Goal: Communication & Community: Answer question/provide support

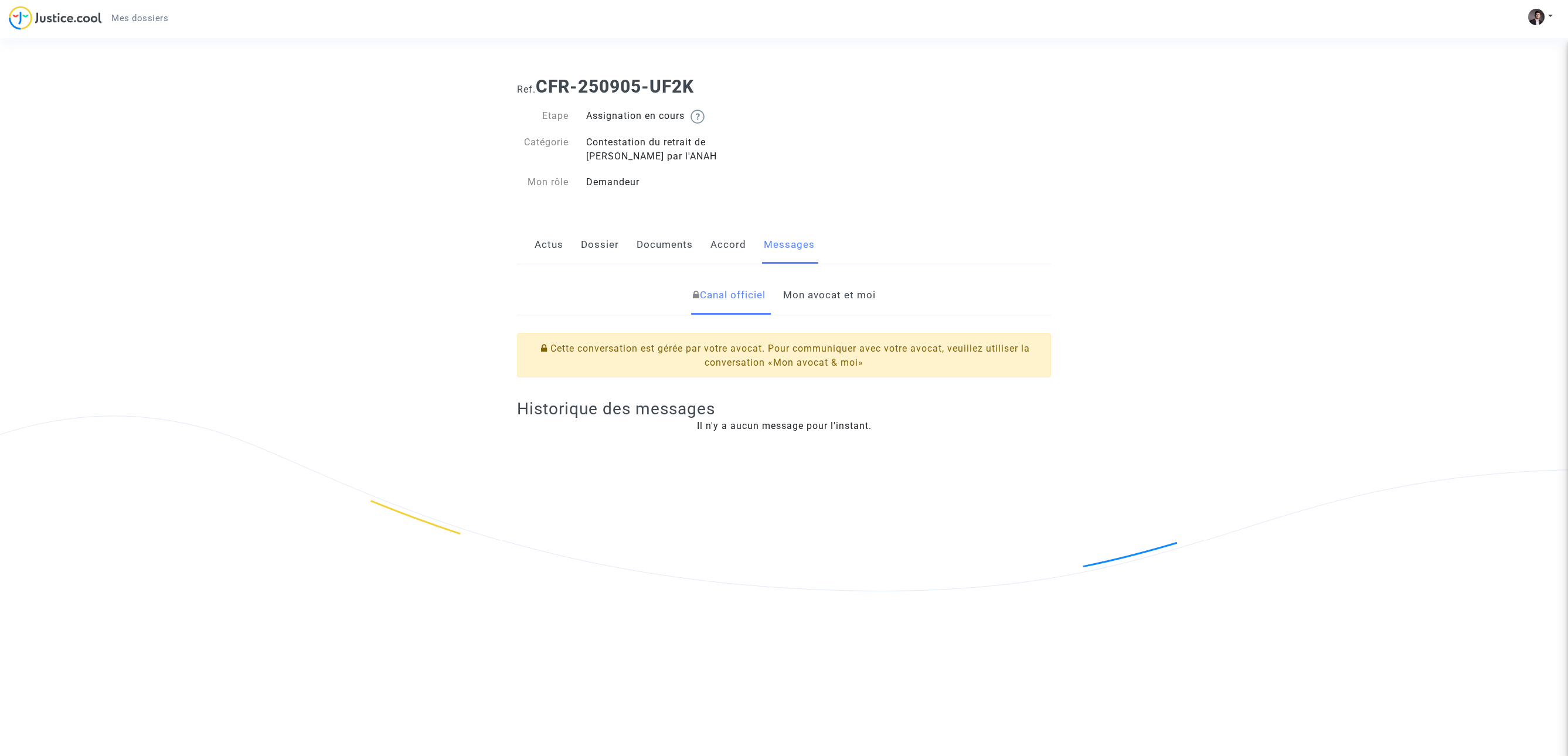
click at [823, 289] on link "Mon avocat et moi" at bounding box center [830, 295] width 93 height 39
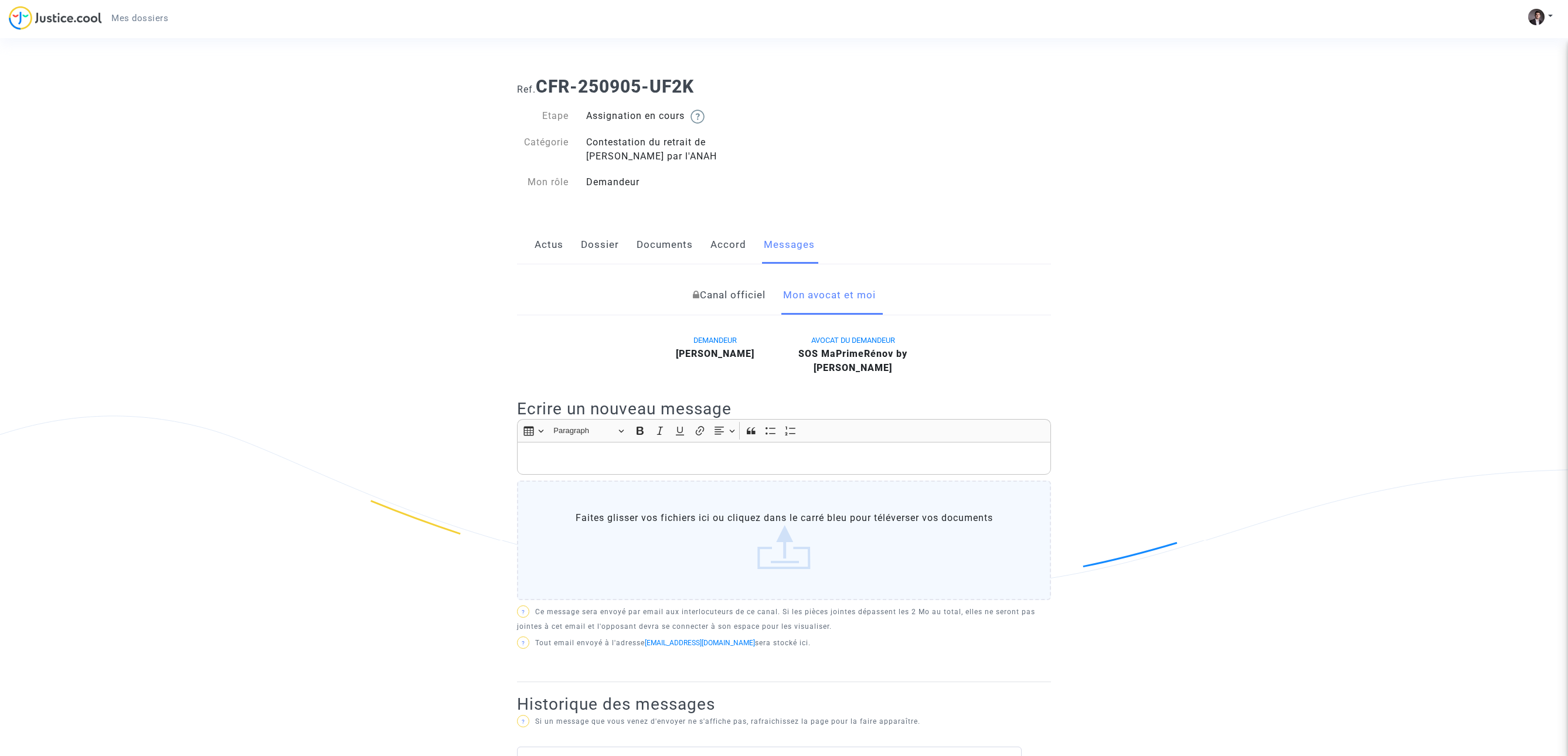
click at [740, 299] on link "Canal officiel" at bounding box center [729, 295] width 73 height 39
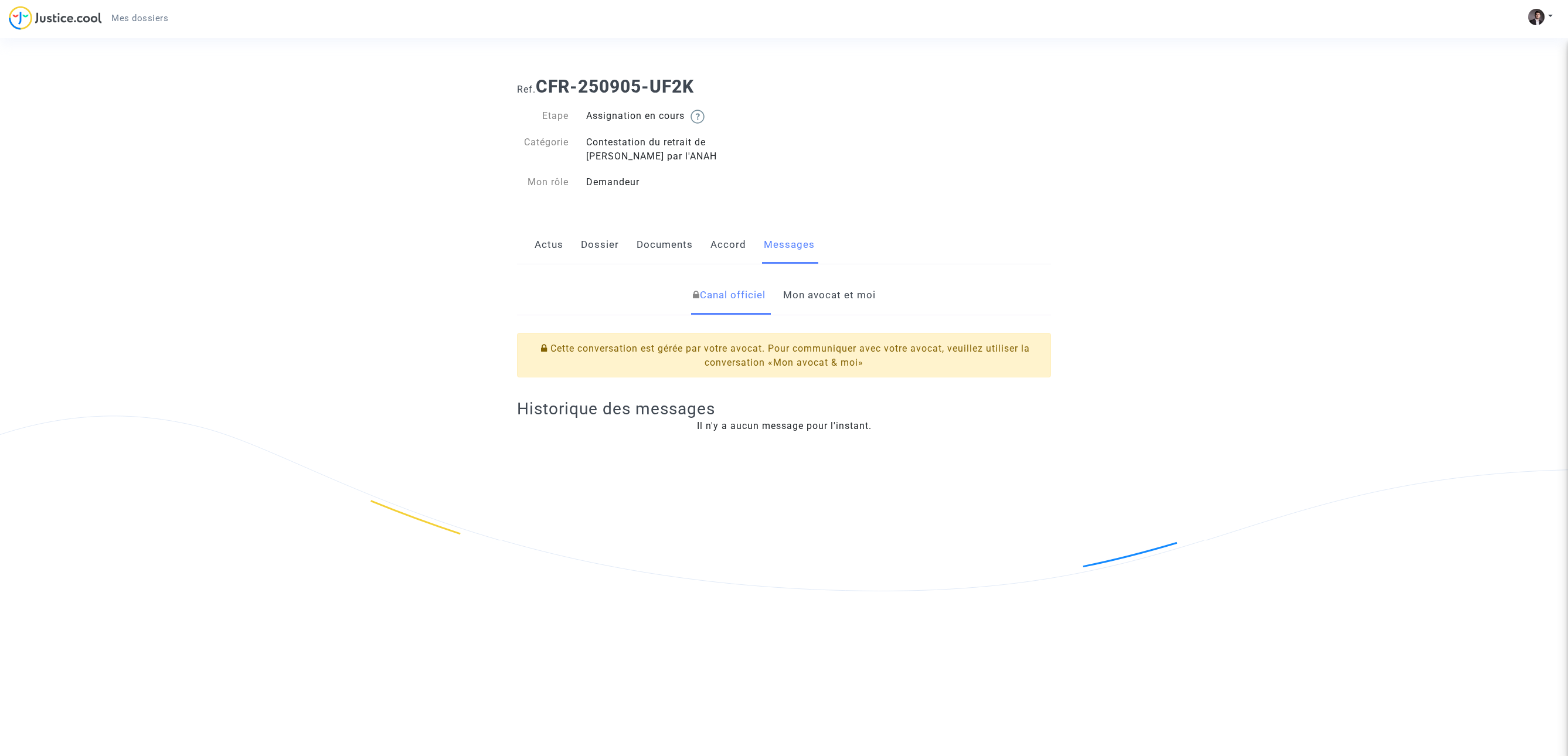
click at [836, 301] on link "Mon avocat et moi" at bounding box center [830, 295] width 93 height 39
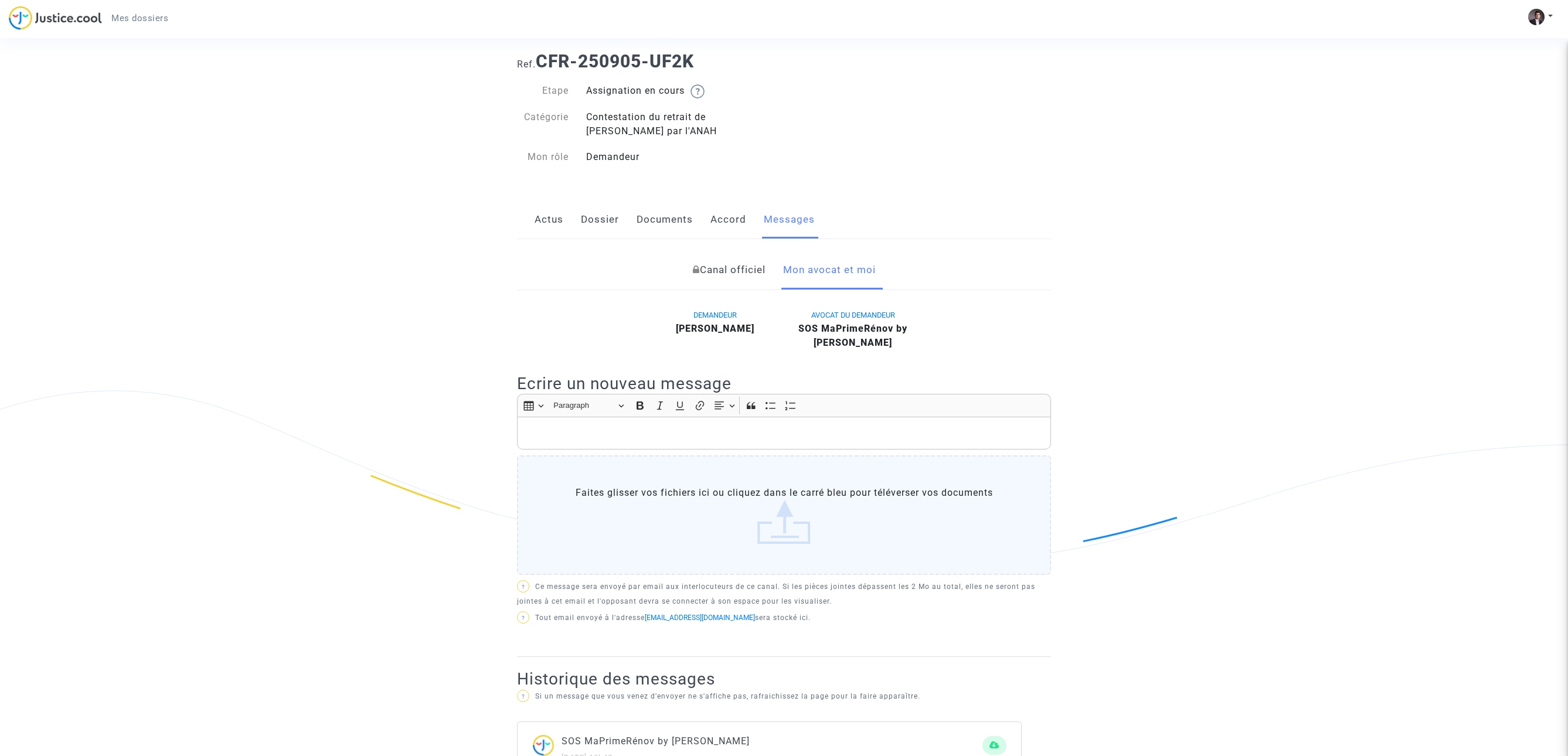
scroll to position [84, 0]
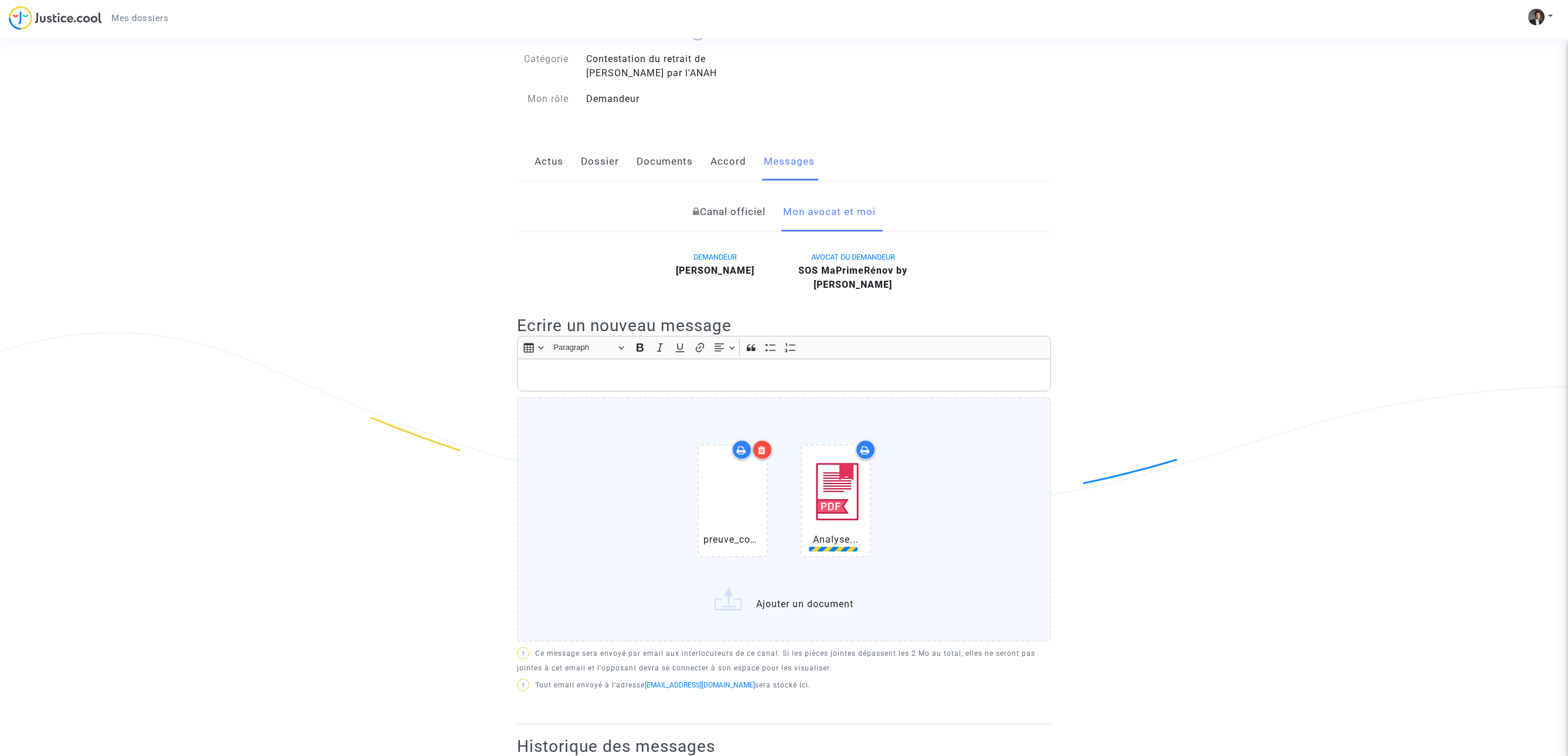
click at [597, 383] on div "Rich Text Editor, main" at bounding box center [784, 375] width 534 height 33
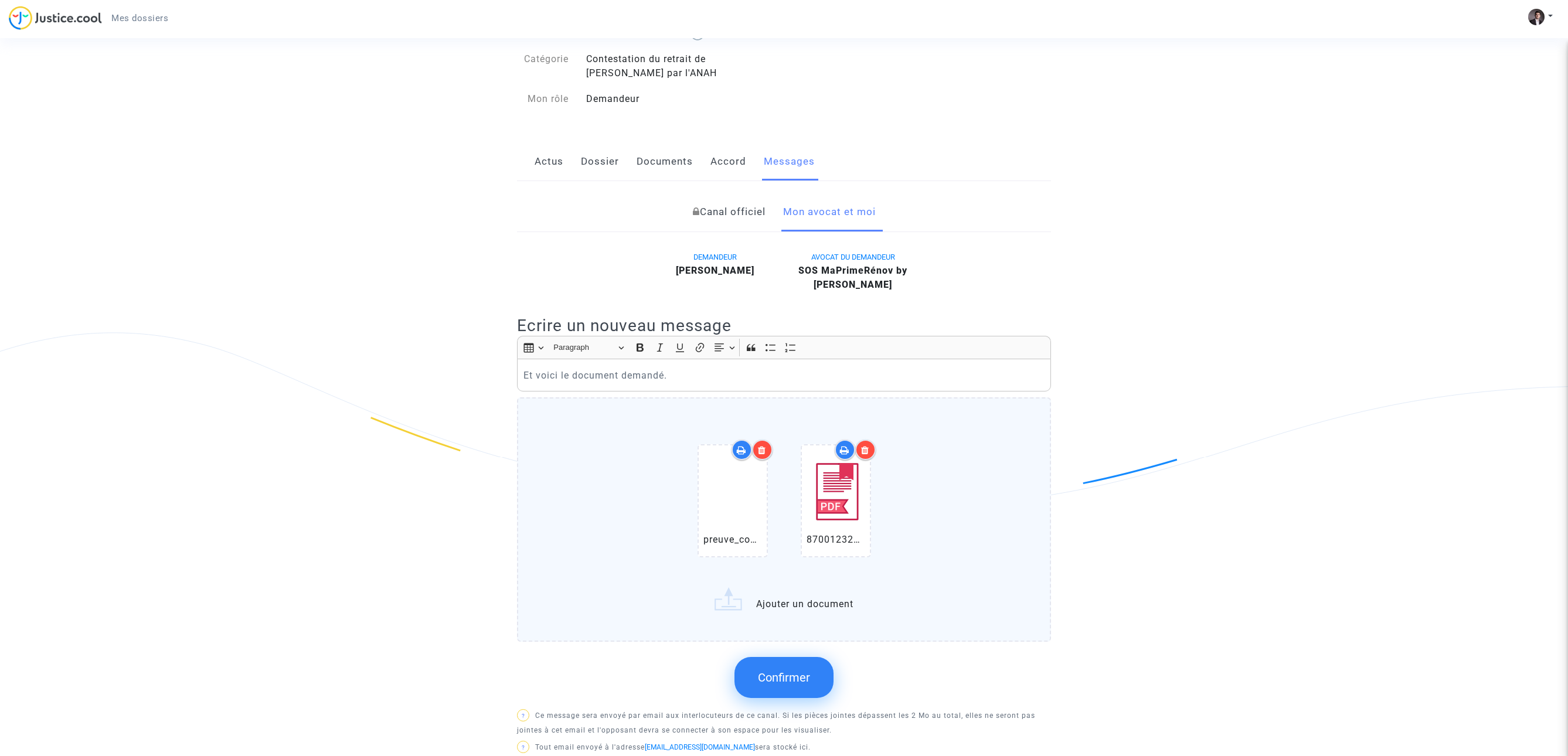
click at [784, 671] on span "Confirmer" at bounding box center [784, 678] width 52 height 14
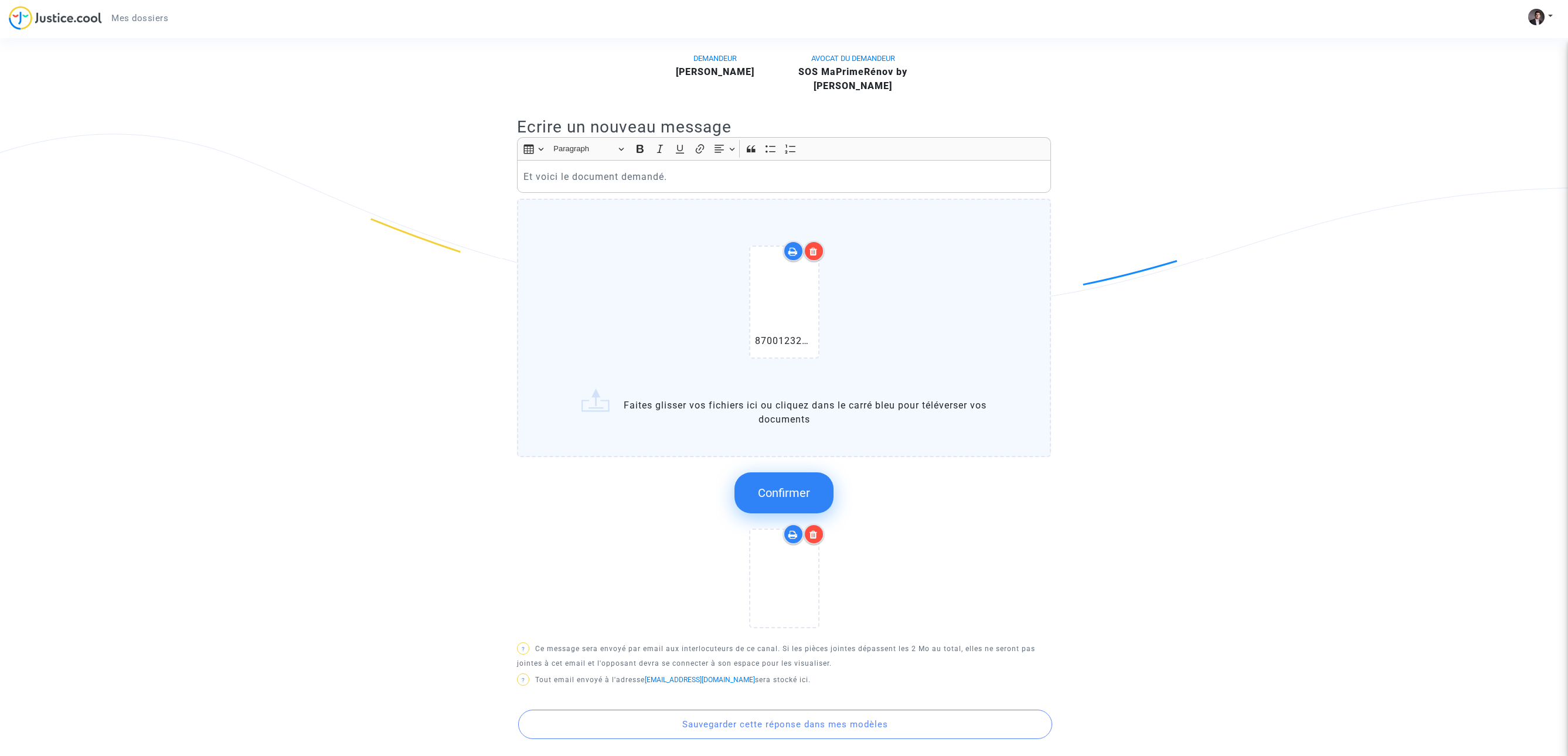
scroll to position [284, 0]
click at [781, 484] on span "Confirmer" at bounding box center [784, 491] width 52 height 14
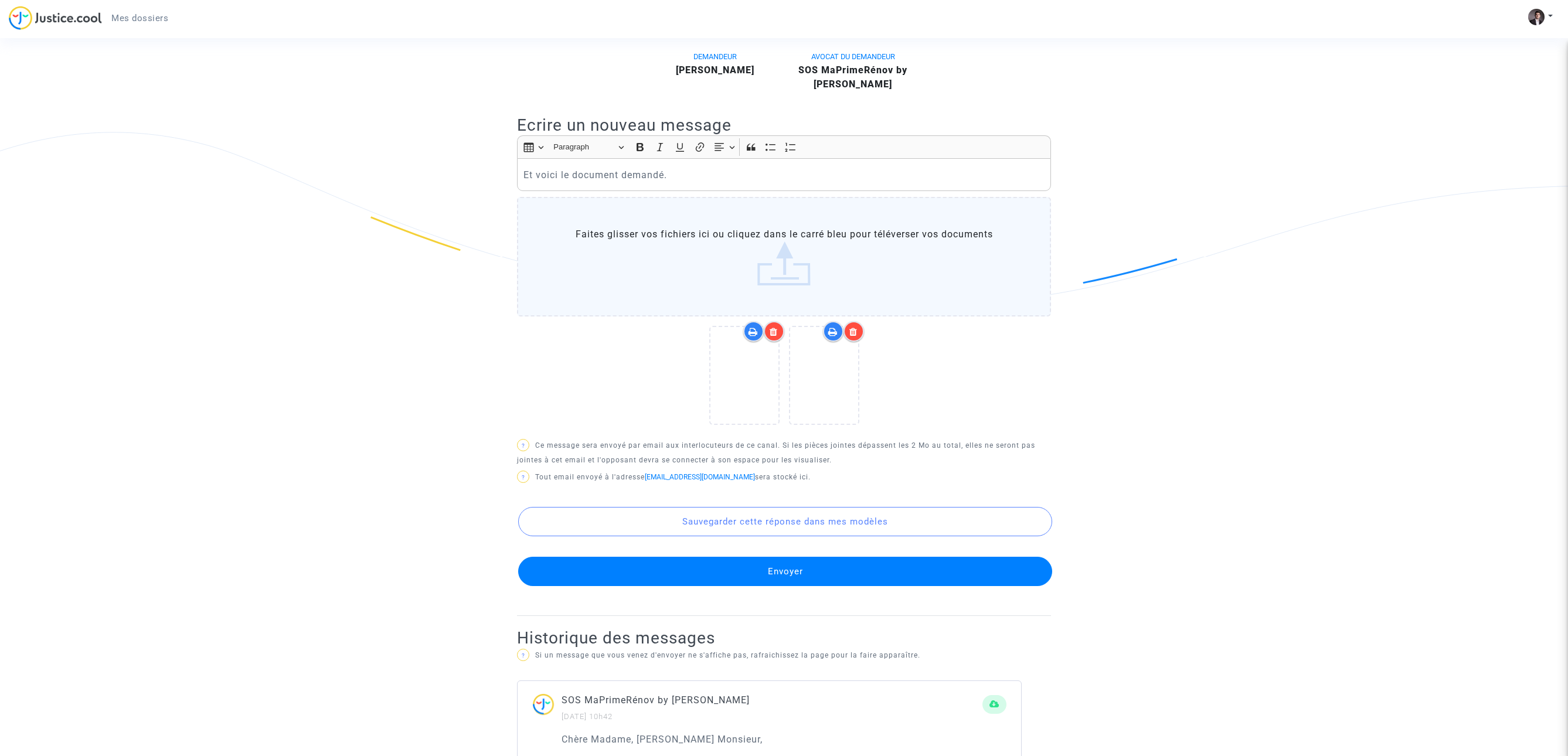
click at [852, 576] on button "Envoyer" at bounding box center [785, 571] width 534 height 30
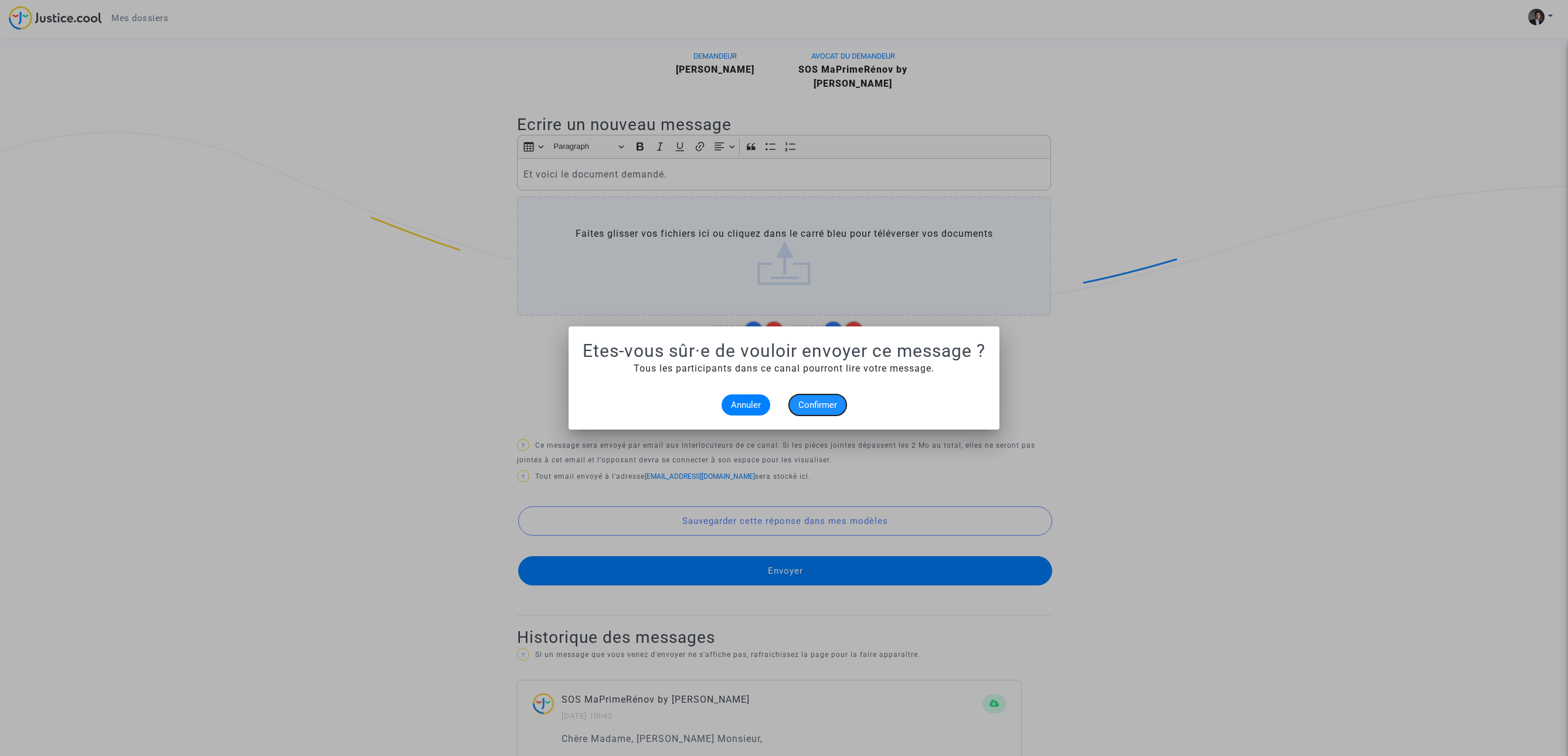
drag, startPoint x: 823, startPoint y: 412, endPoint x: 899, endPoint y: 410, distance: 76.0
click at [823, 412] on button "Confirmer" at bounding box center [818, 405] width 57 height 21
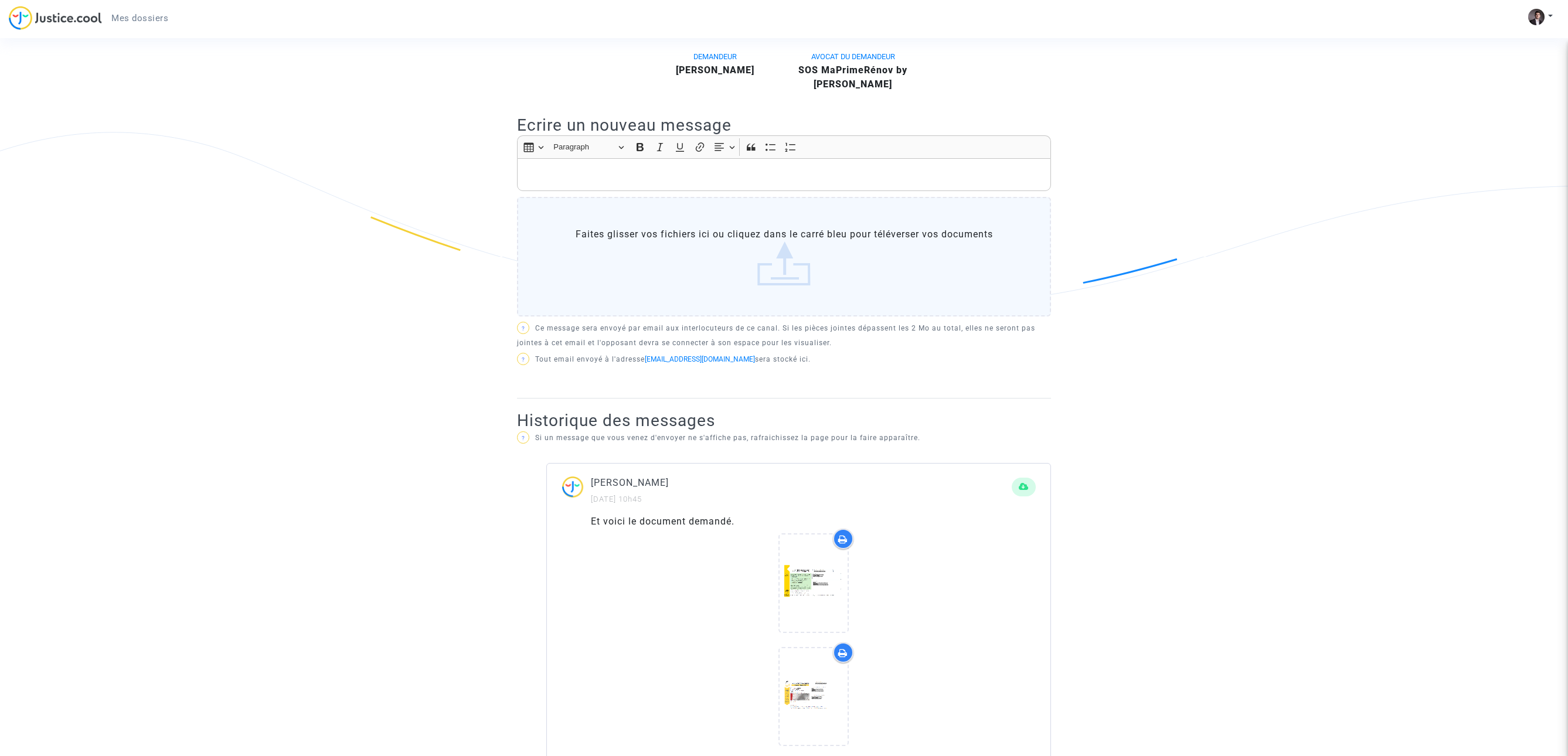
scroll to position [541, 0]
